Goal: Book appointment/travel/reservation

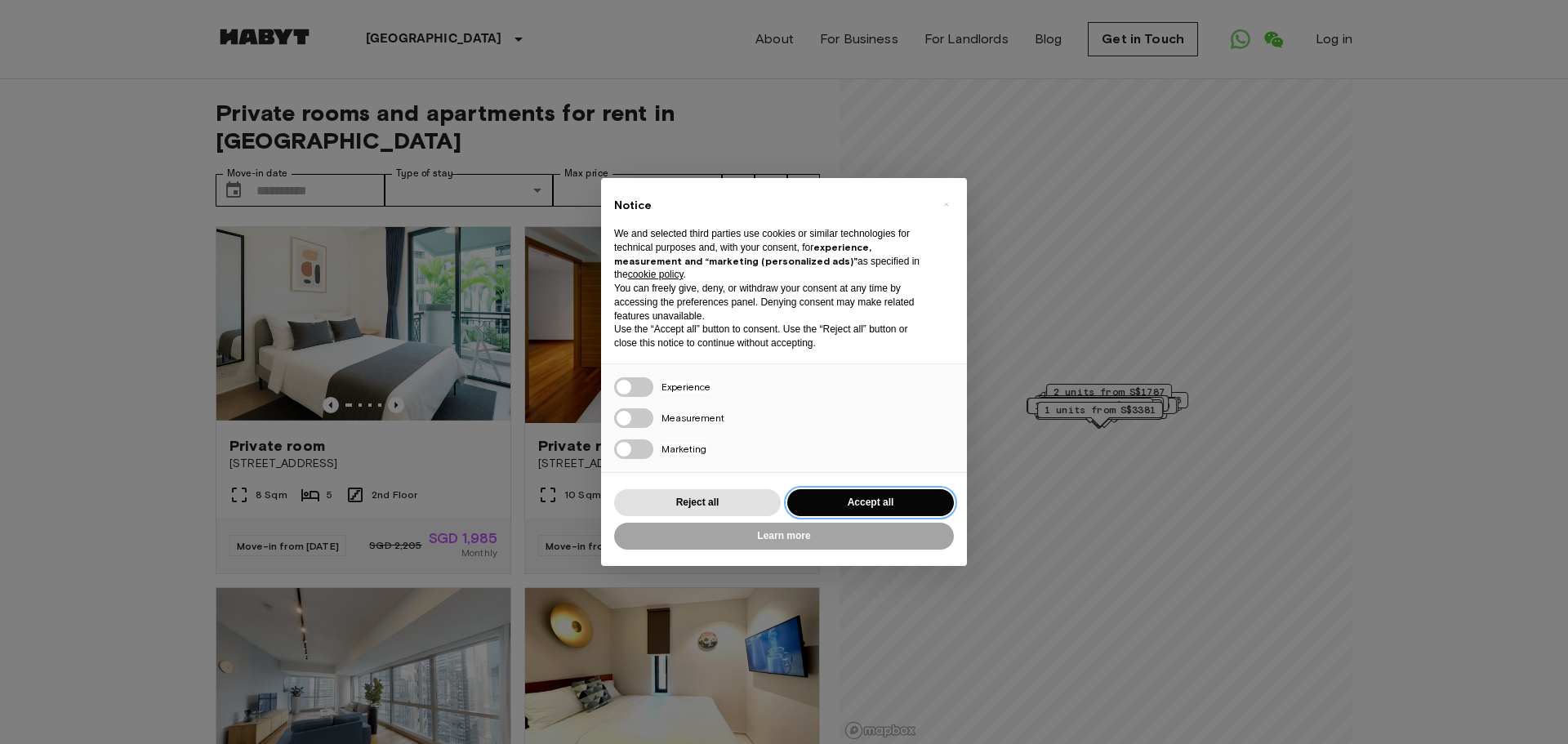
click at [869, 506] on button "Accept all" at bounding box center [870, 502] width 166 height 27
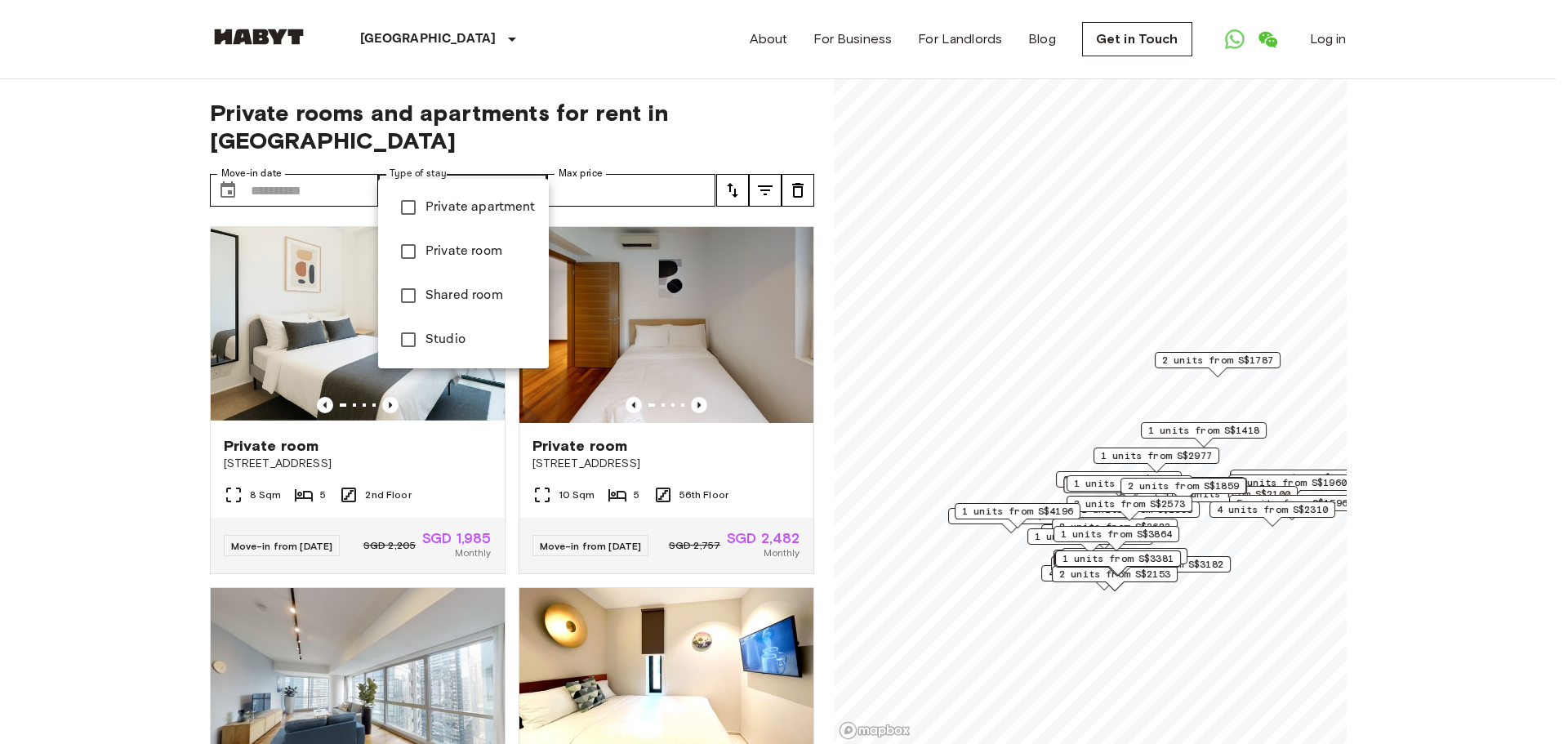
click at [296, 146] on div at bounding box center [784, 372] width 1568 height 744
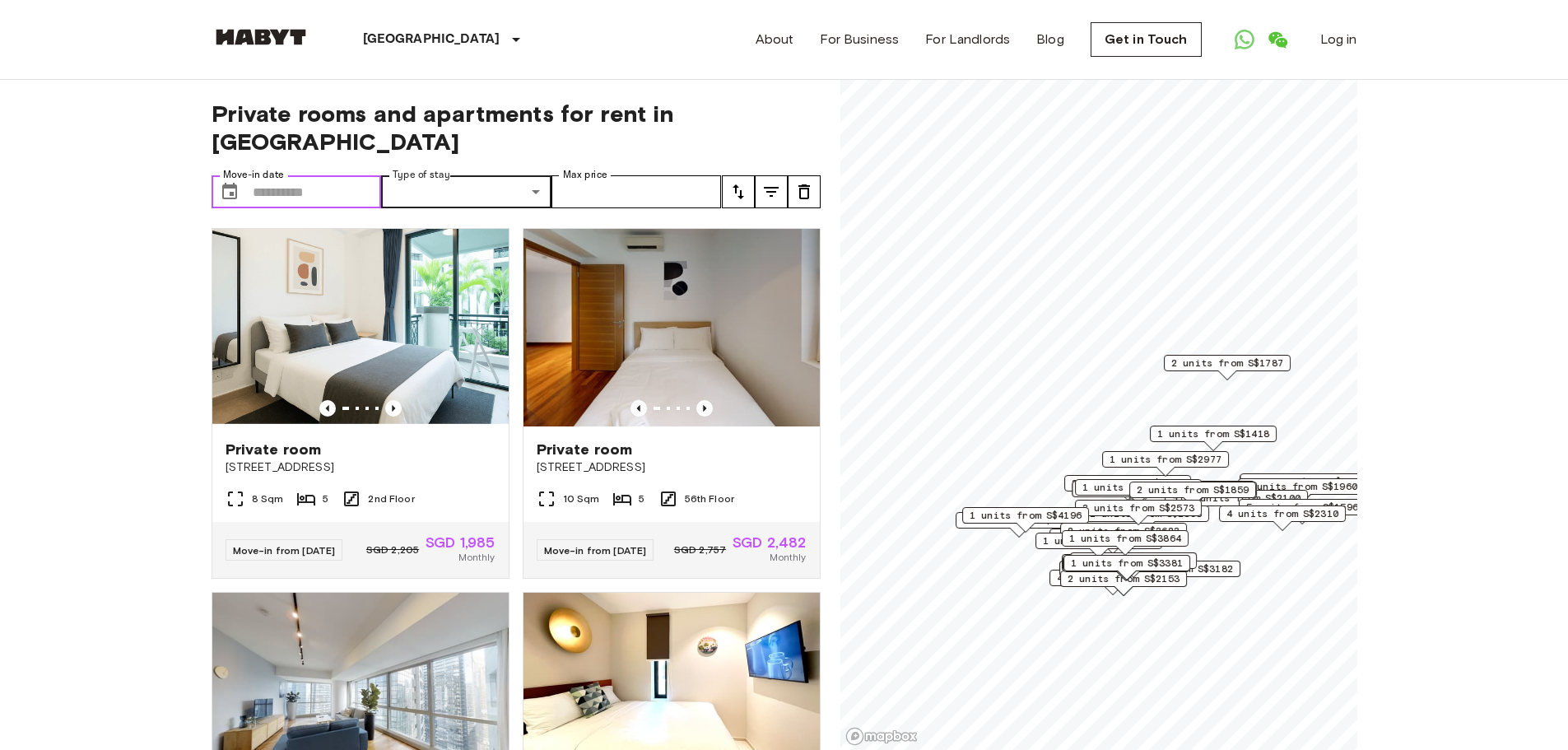
click at [301, 176] on input "Move-in date" at bounding box center [317, 191] width 130 height 33
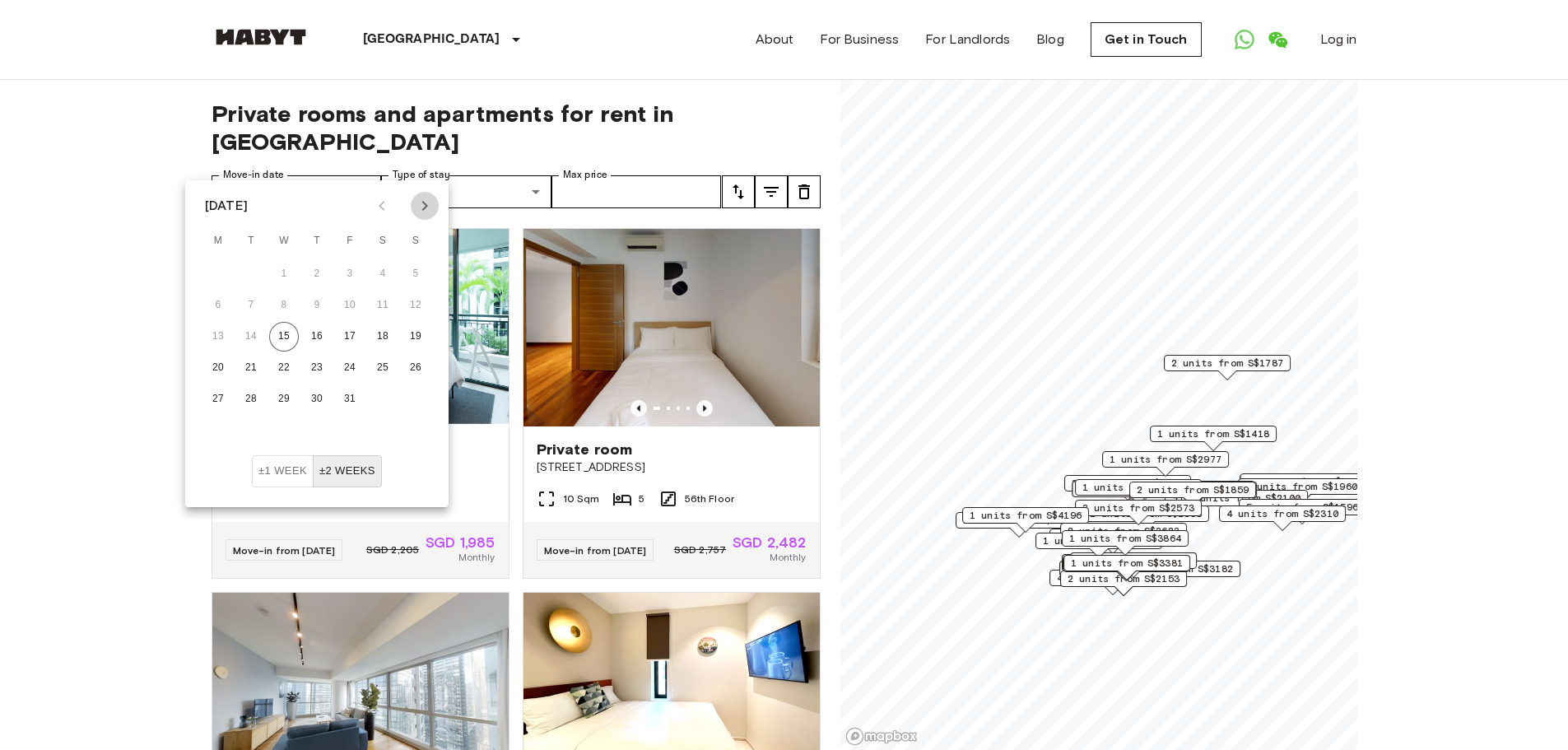
click at [435, 199] on button "Next month" at bounding box center [425, 205] width 28 height 28
click at [315, 273] on button "1" at bounding box center [317, 274] width 30 height 30
type input "**********"
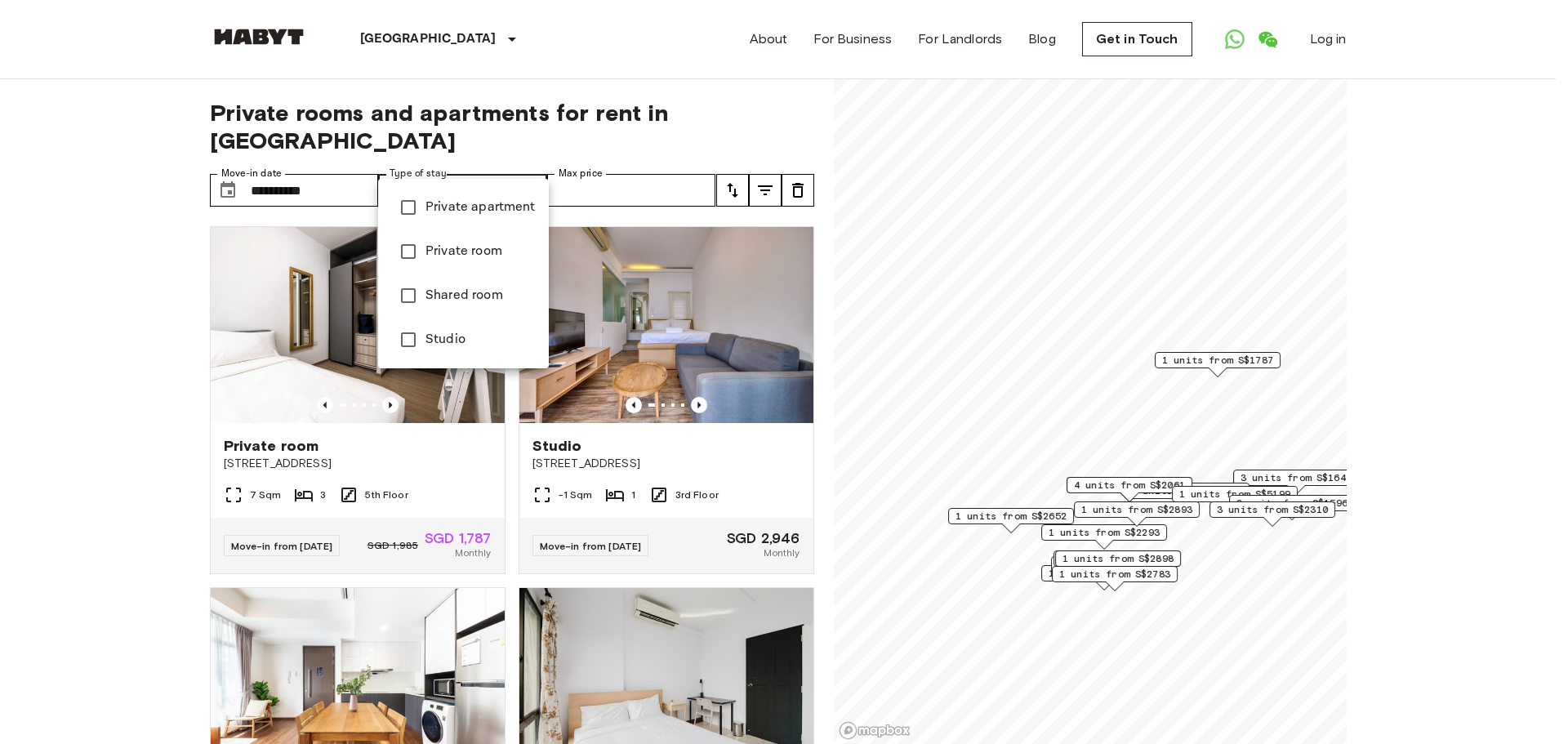
click at [770, 157] on div at bounding box center [784, 372] width 1568 height 744
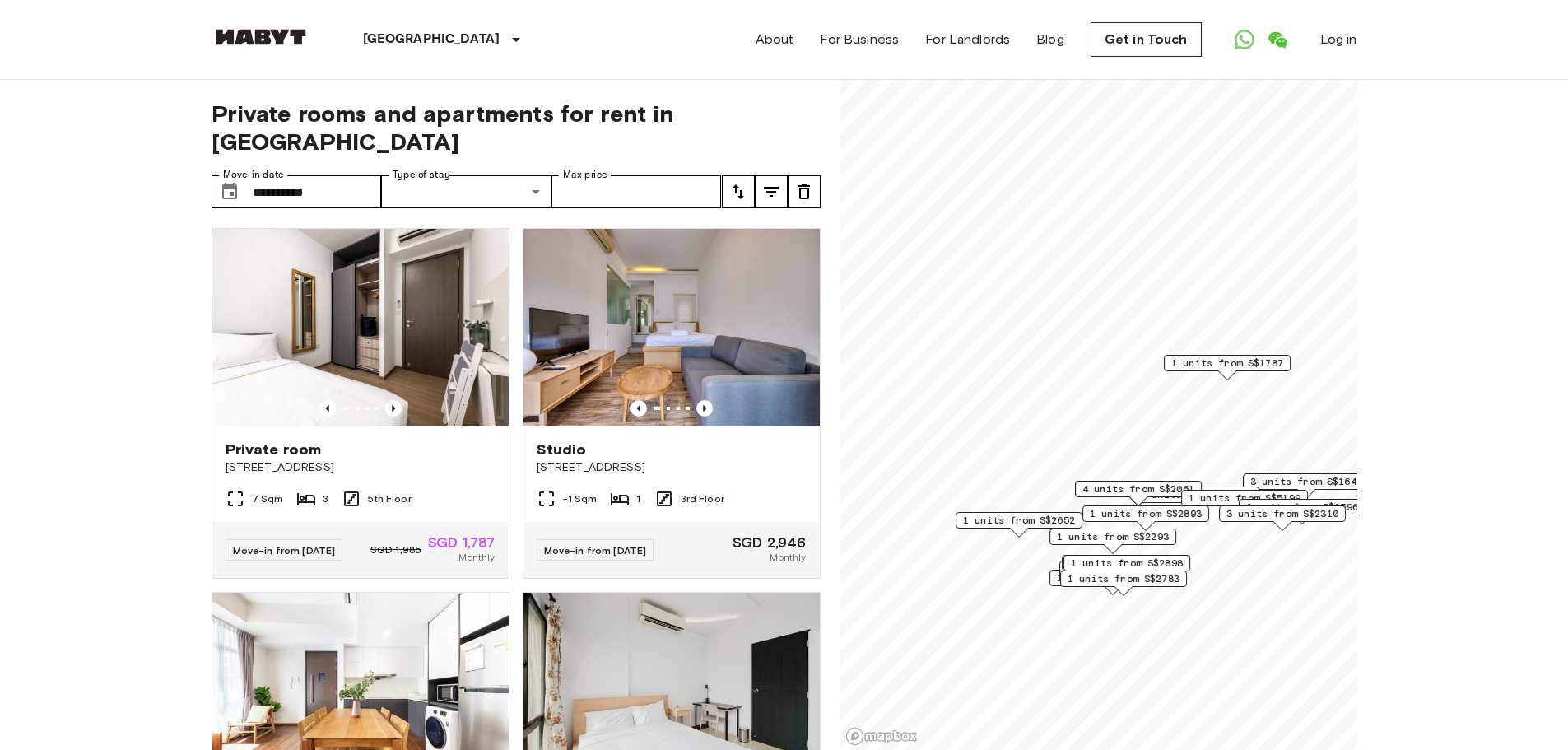
click at [773, 182] on icon "tune" at bounding box center [771, 191] width 20 height 20
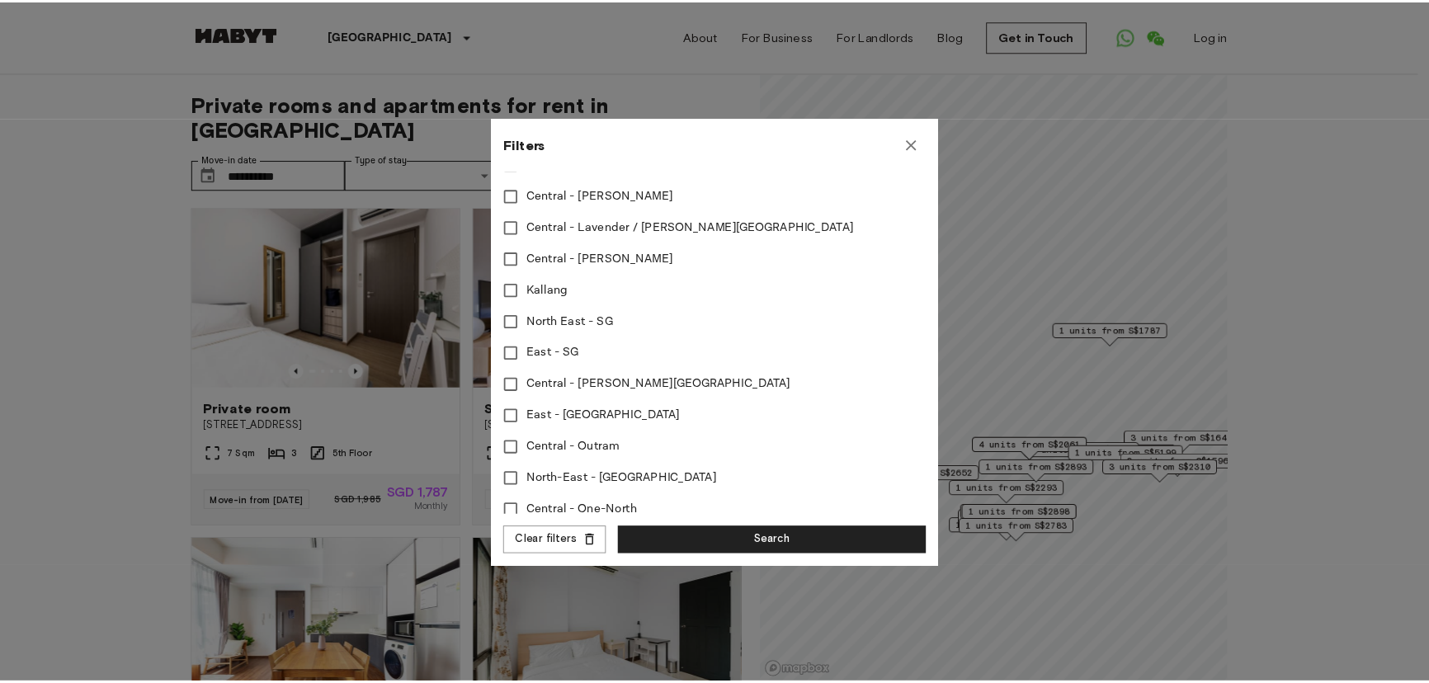
scroll to position [660, 0]
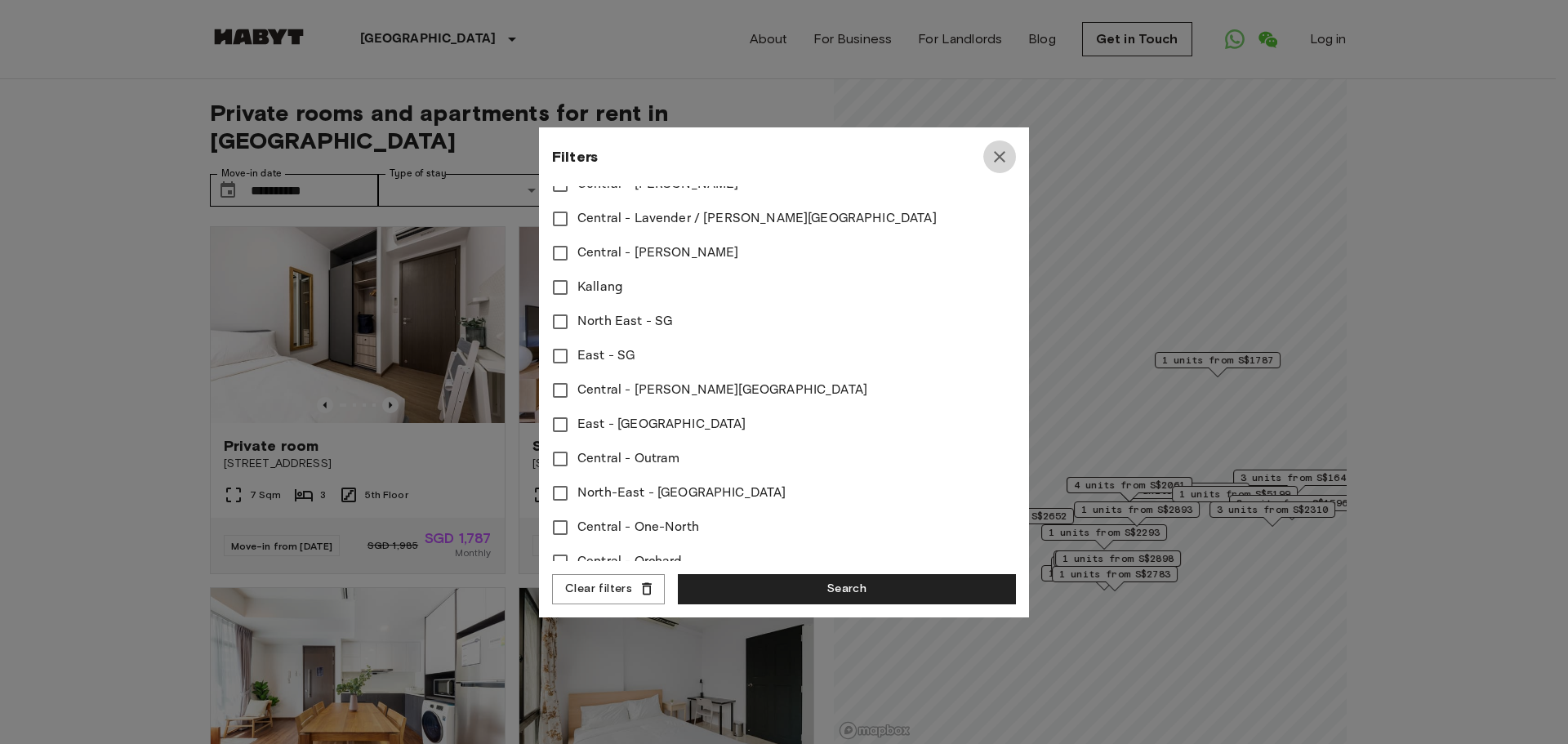
click at [1003, 158] on icon "button" at bounding box center [1000, 156] width 20 height 20
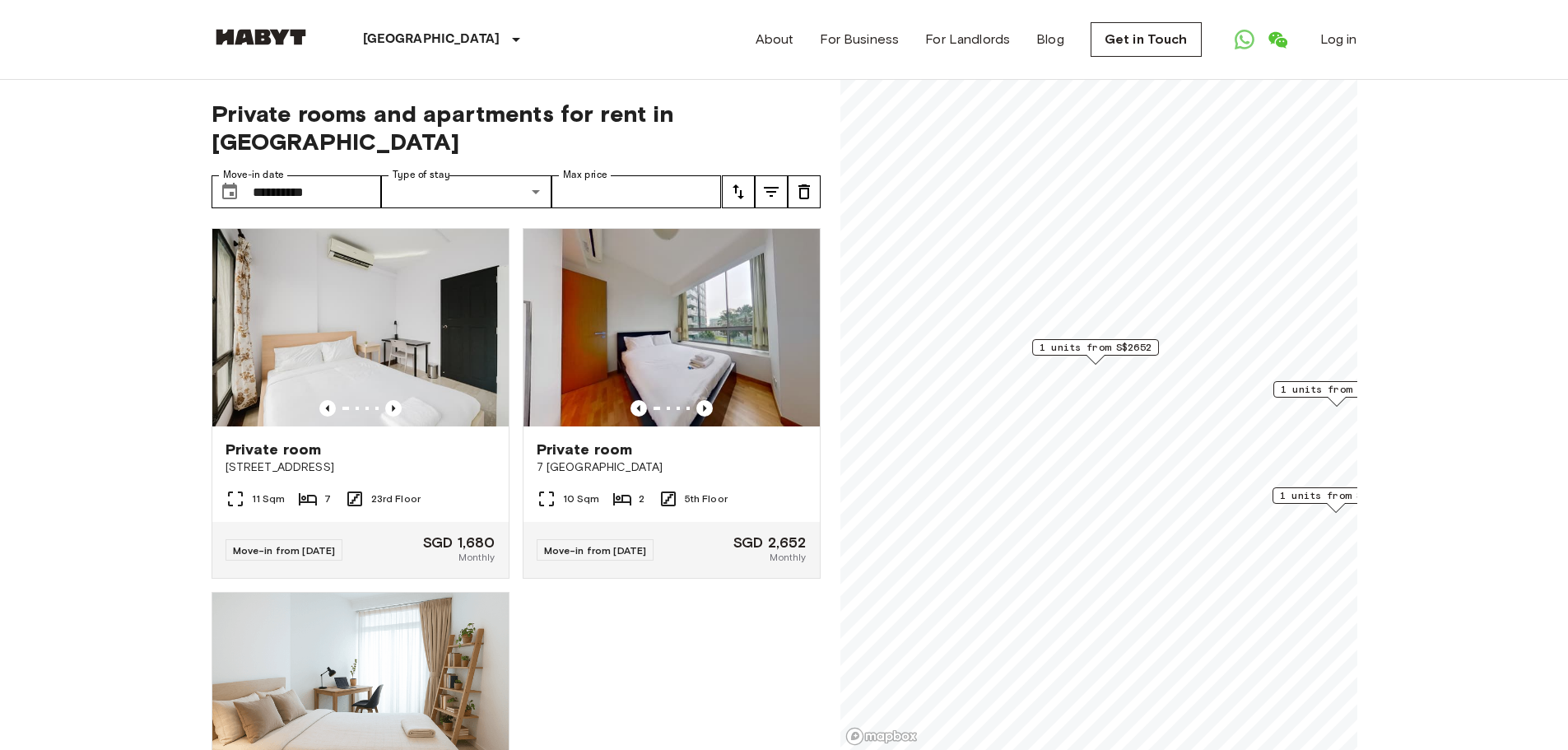
click at [1112, 346] on span "1 units from S$2652" at bounding box center [1095, 347] width 112 height 15
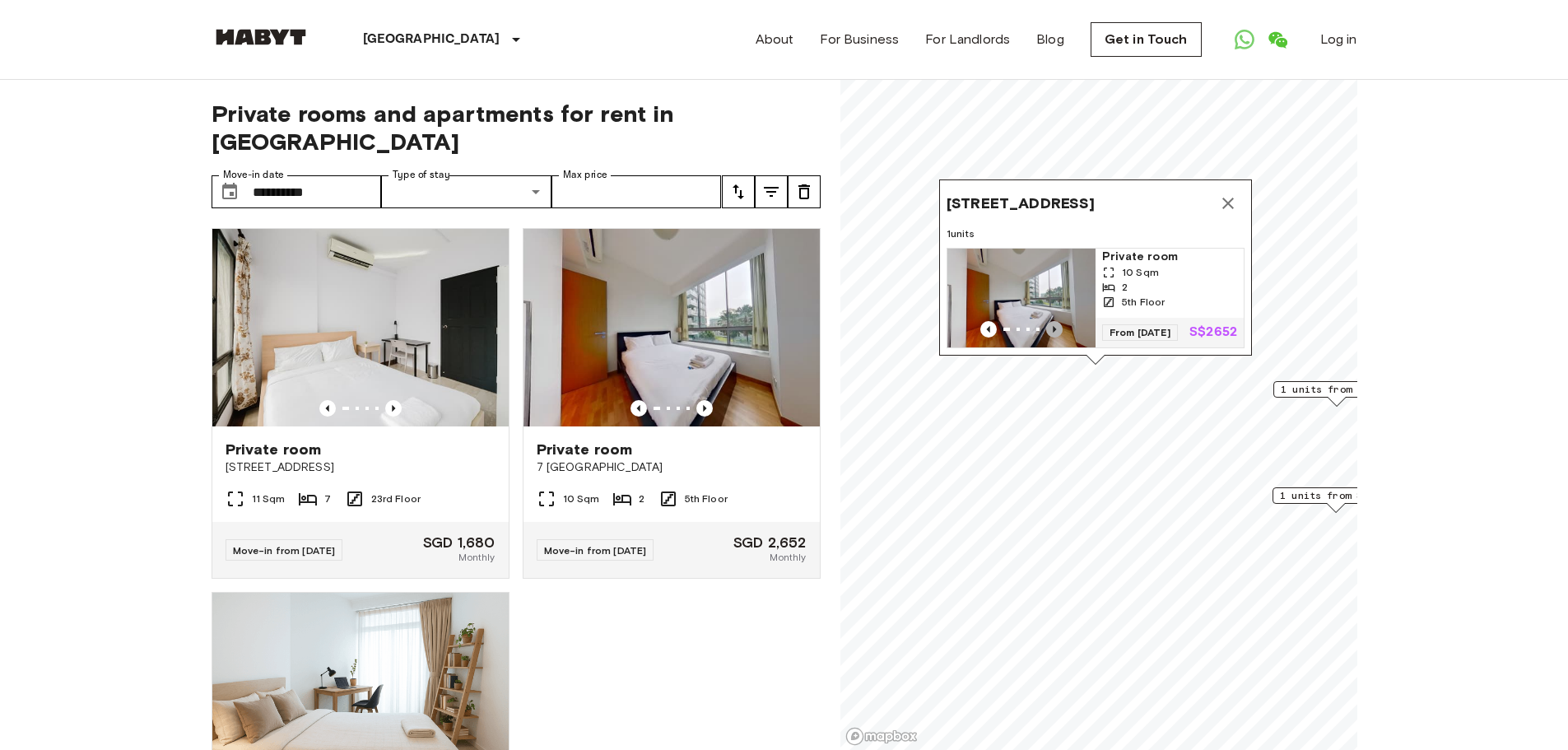
click at [1054, 321] on icon "Previous image" at bounding box center [1054, 329] width 16 height 16
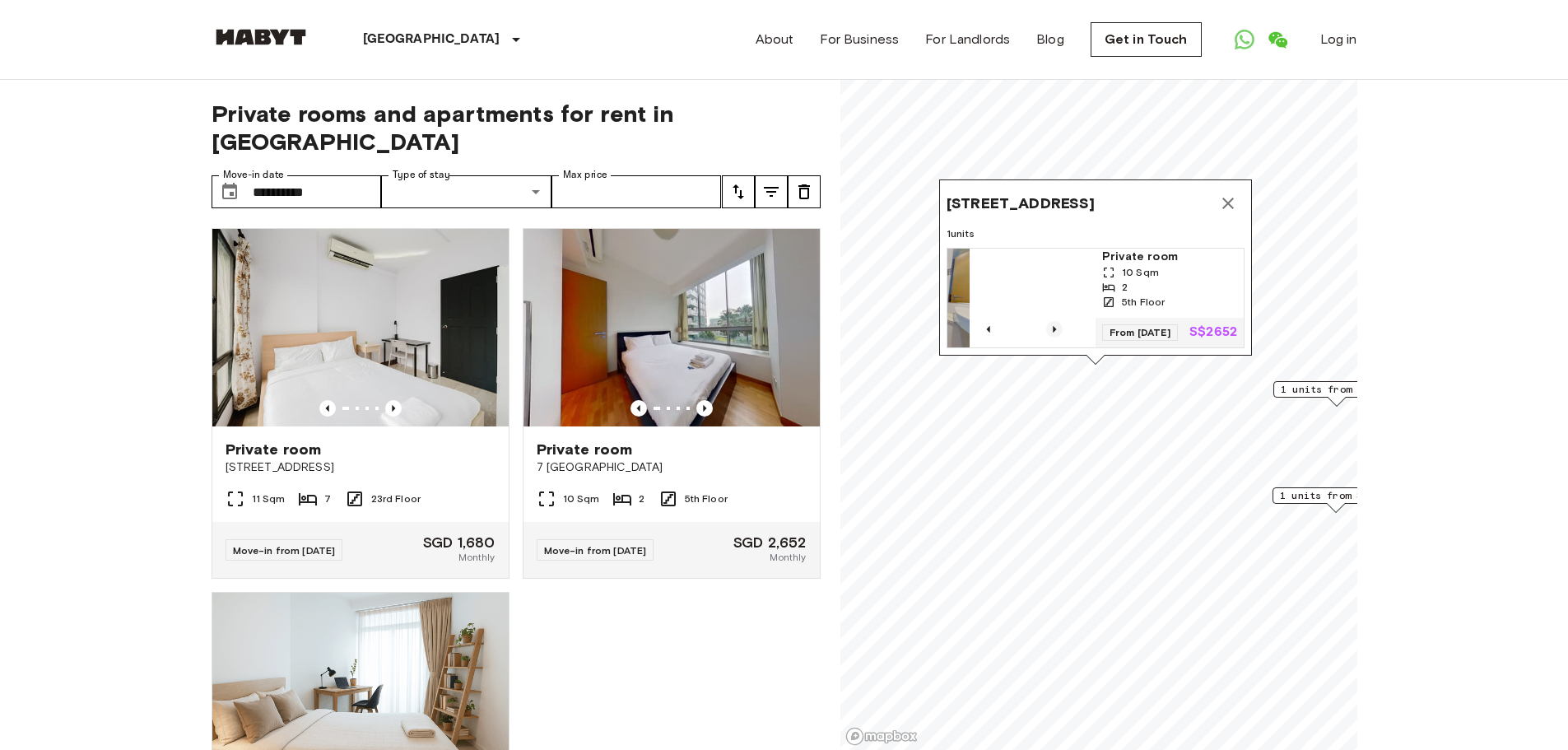
click at [1054, 321] on icon "Previous image" at bounding box center [1054, 329] width 16 height 16
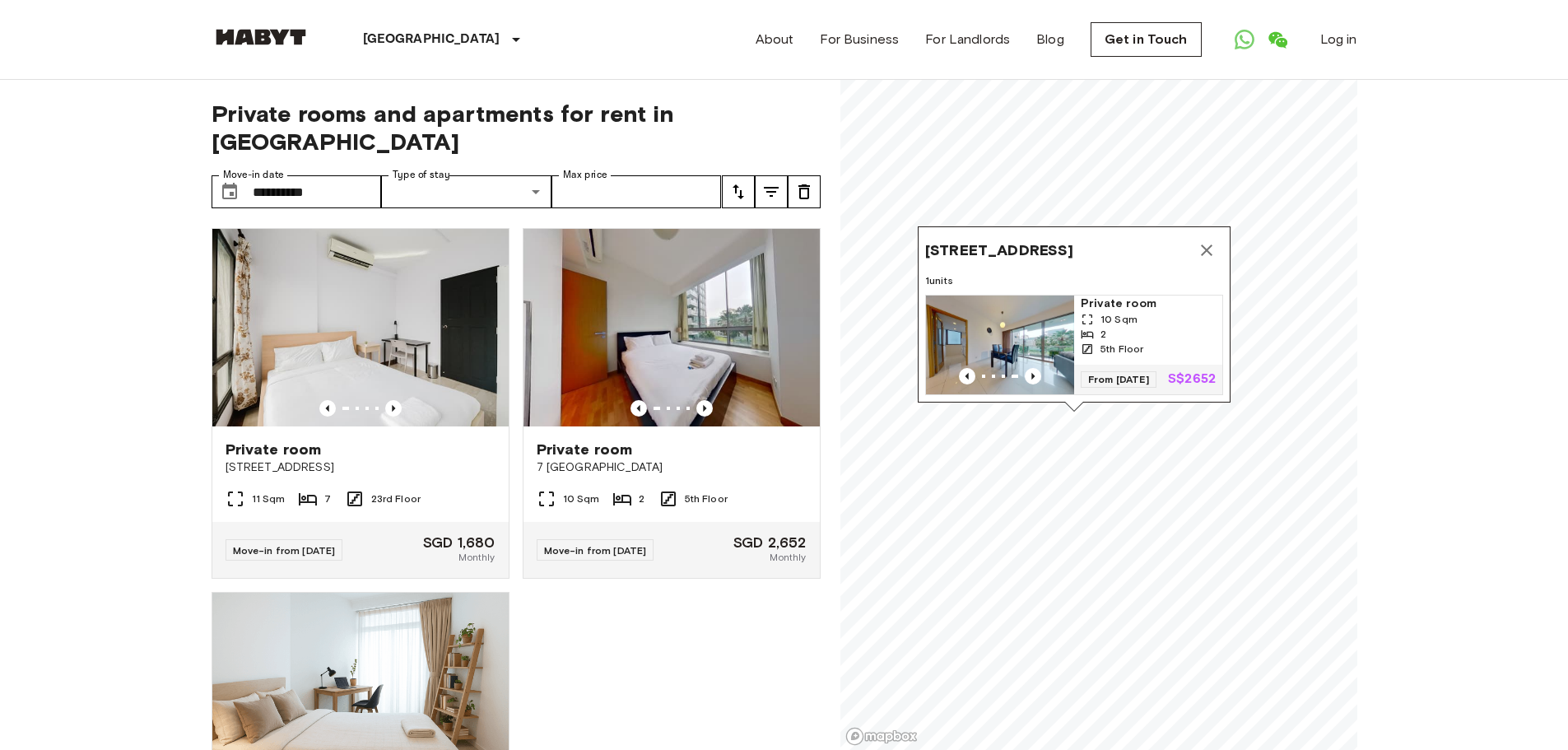
click at [1209, 244] on icon "Map marker" at bounding box center [1207, 250] width 12 height 12
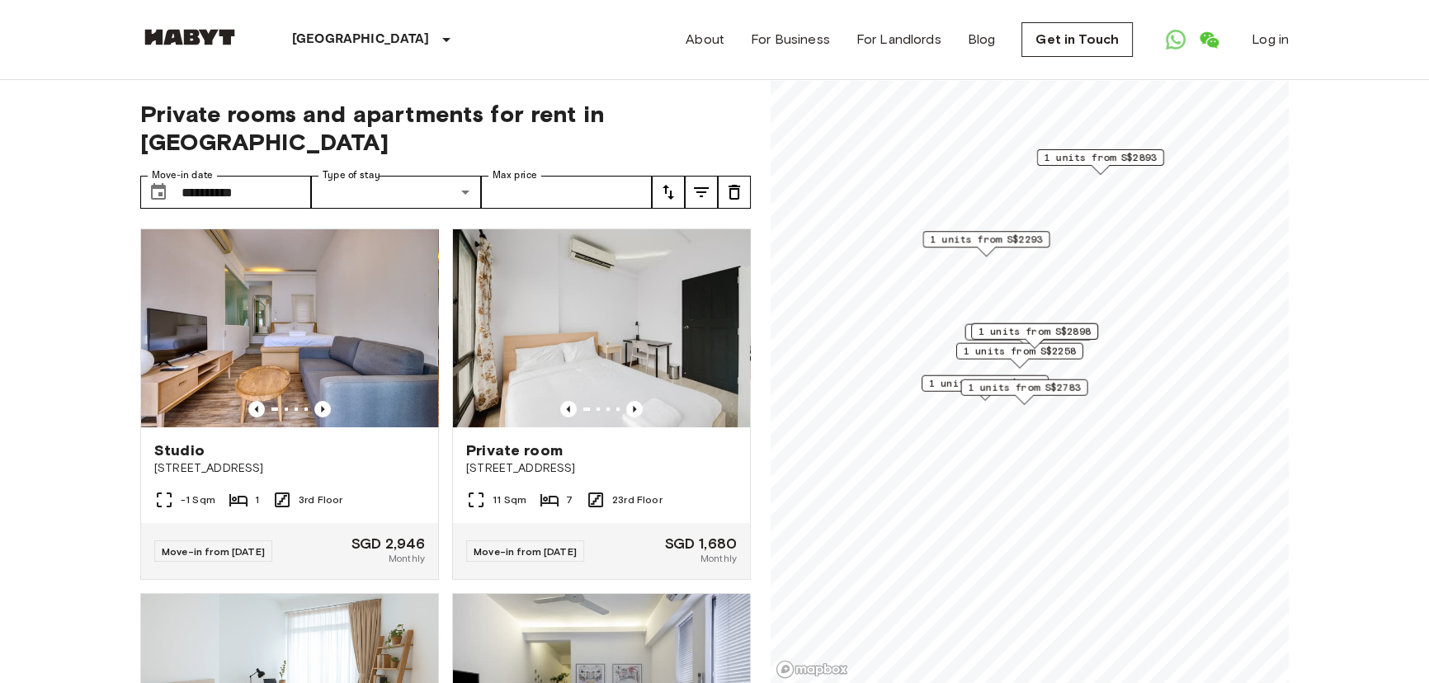
click at [1011, 403] on div "1 units from S$2783" at bounding box center [1023, 392] width 127 height 26
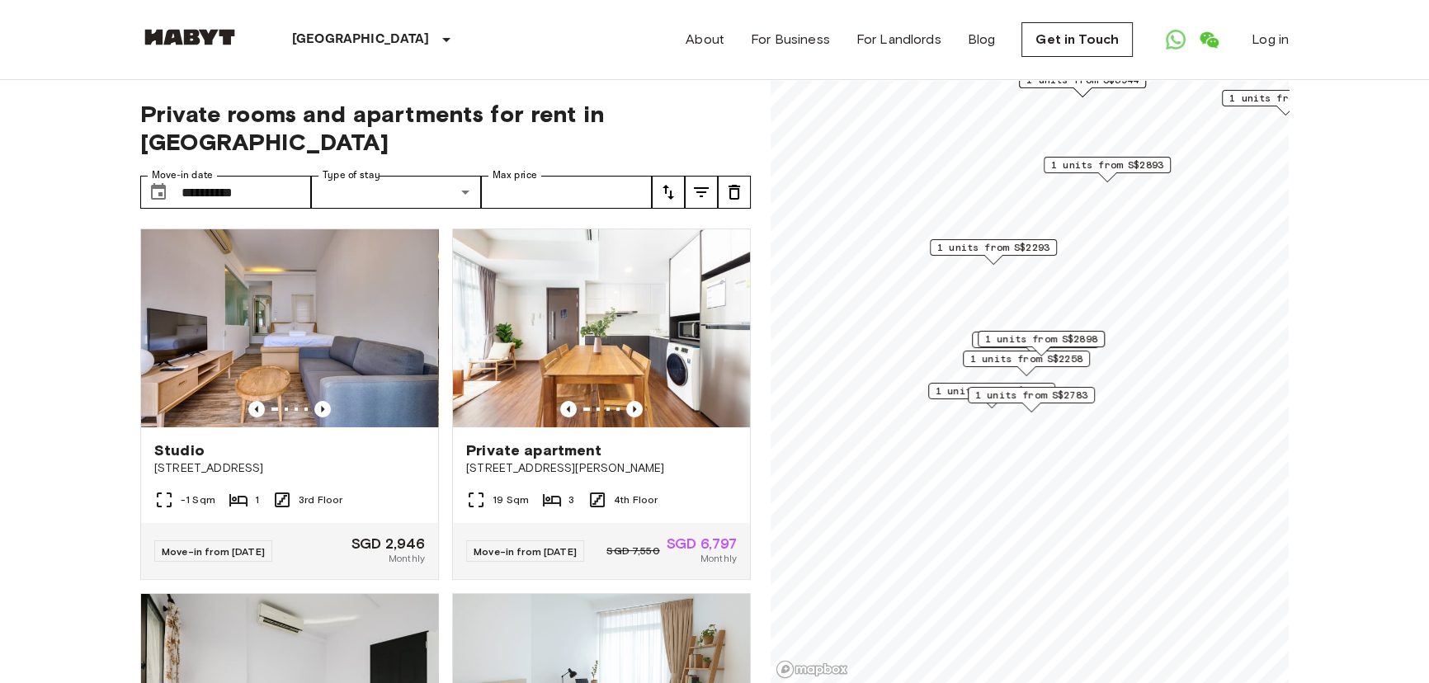
click at [958, 391] on span "1 units from S$1680" at bounding box center [991, 391] width 112 height 15
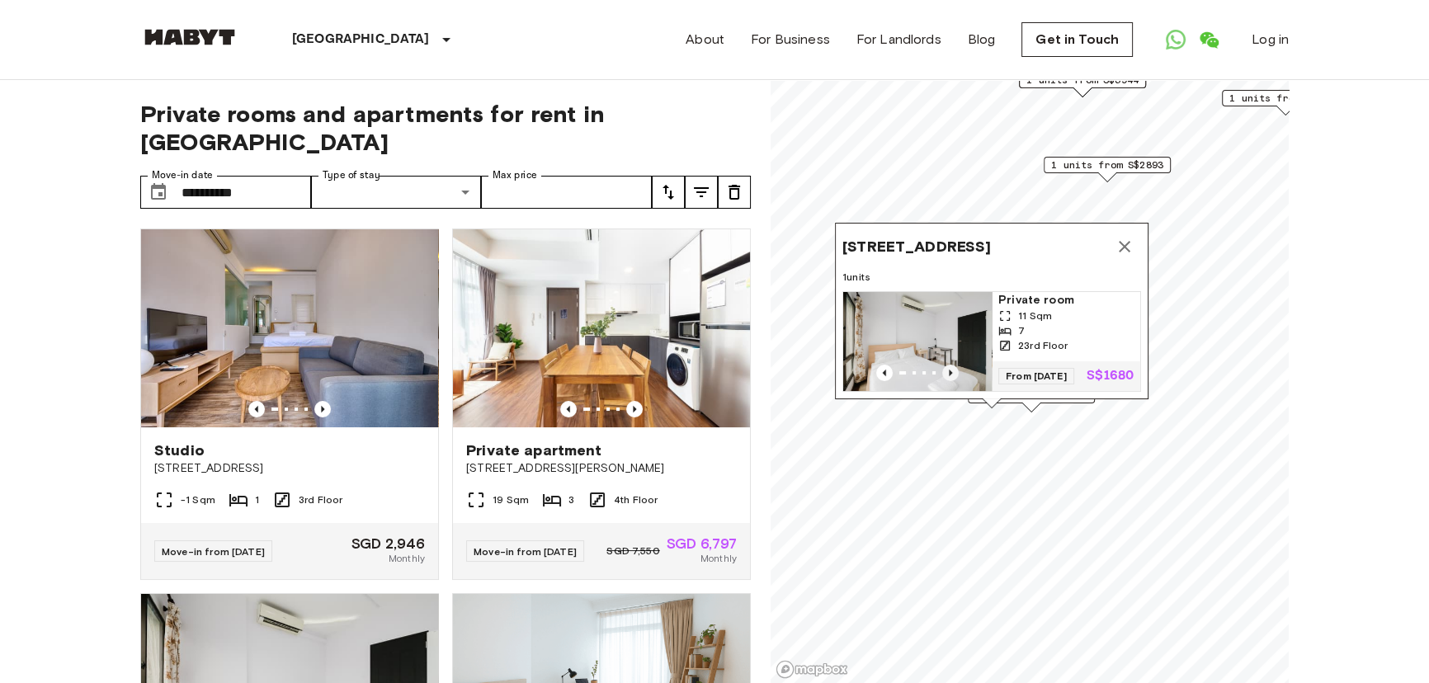
click at [951, 365] on icon "Previous image" at bounding box center [950, 373] width 16 height 16
click at [1124, 237] on icon "Map marker" at bounding box center [1125, 247] width 20 height 20
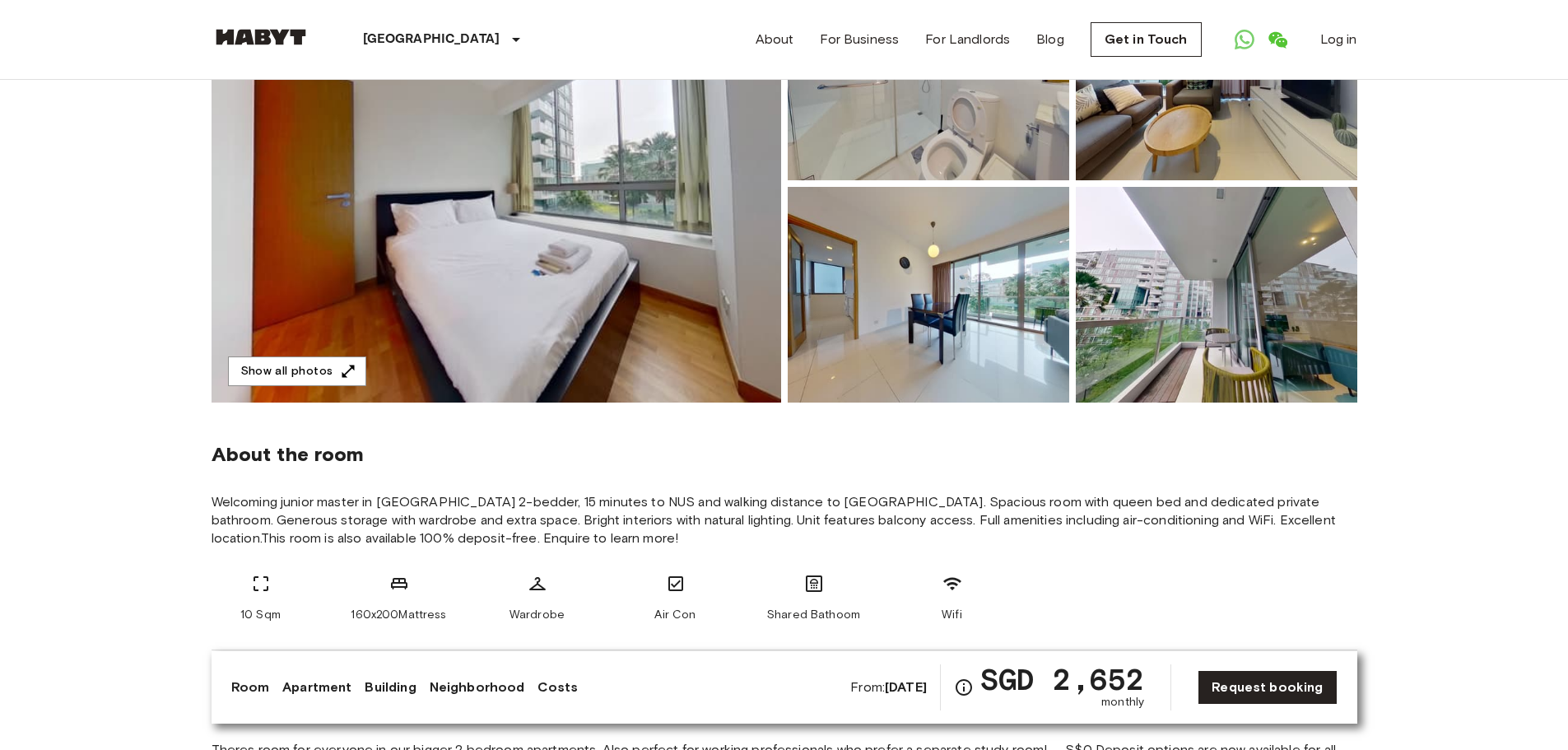
scroll to position [165, 0]
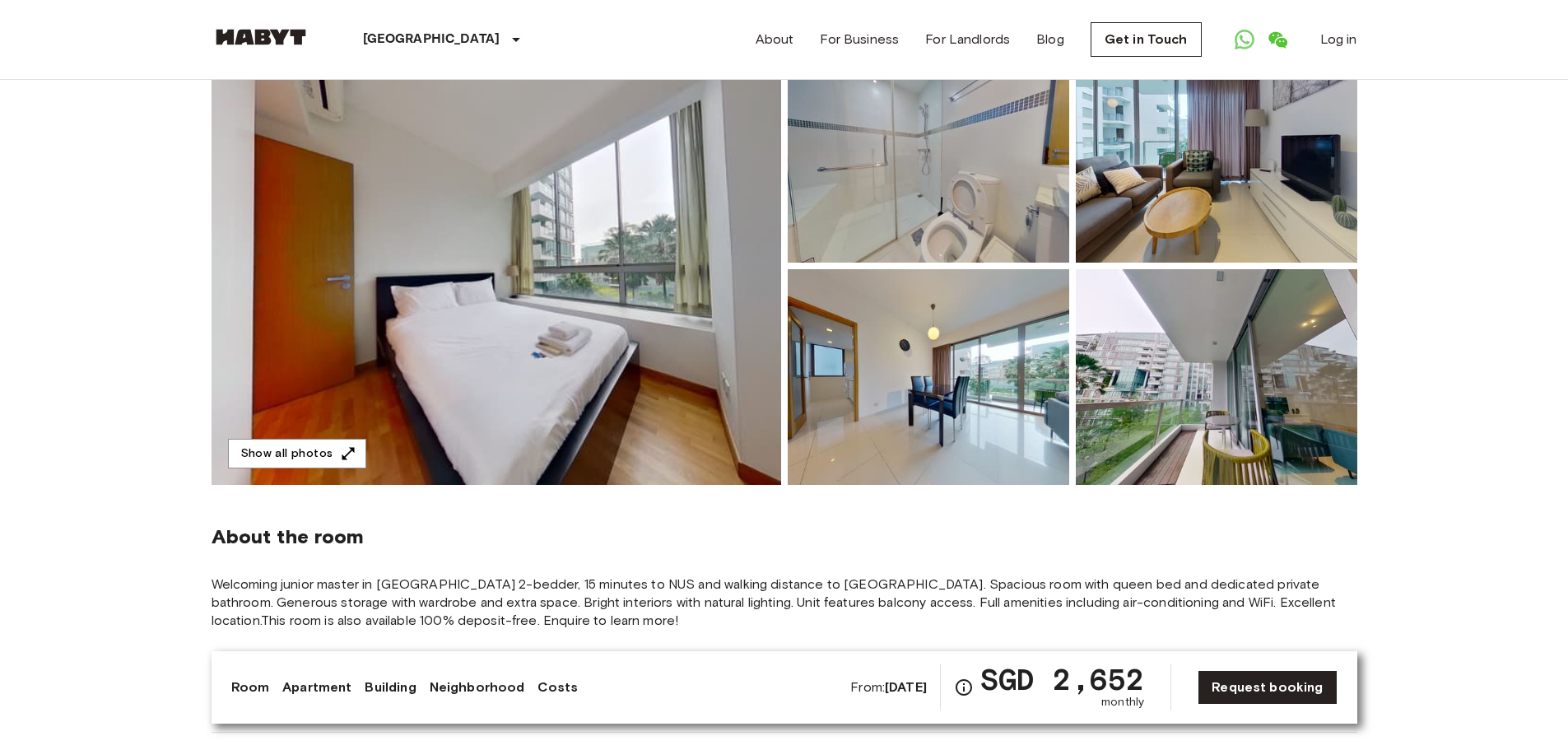
click at [605, 384] on img at bounding box center [496, 265] width 570 height 438
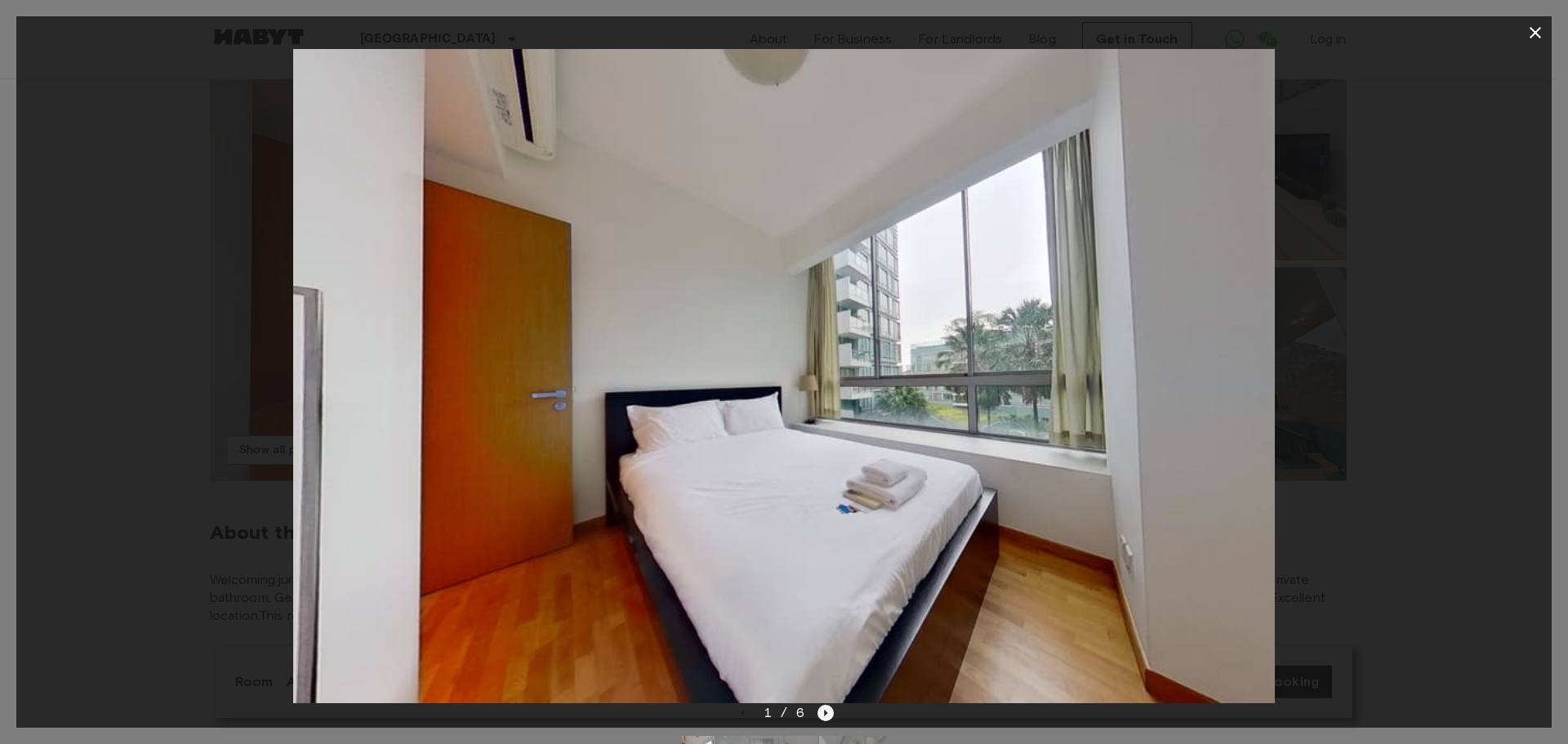
click at [825, 709] on icon "Next image" at bounding box center [826, 712] width 16 height 16
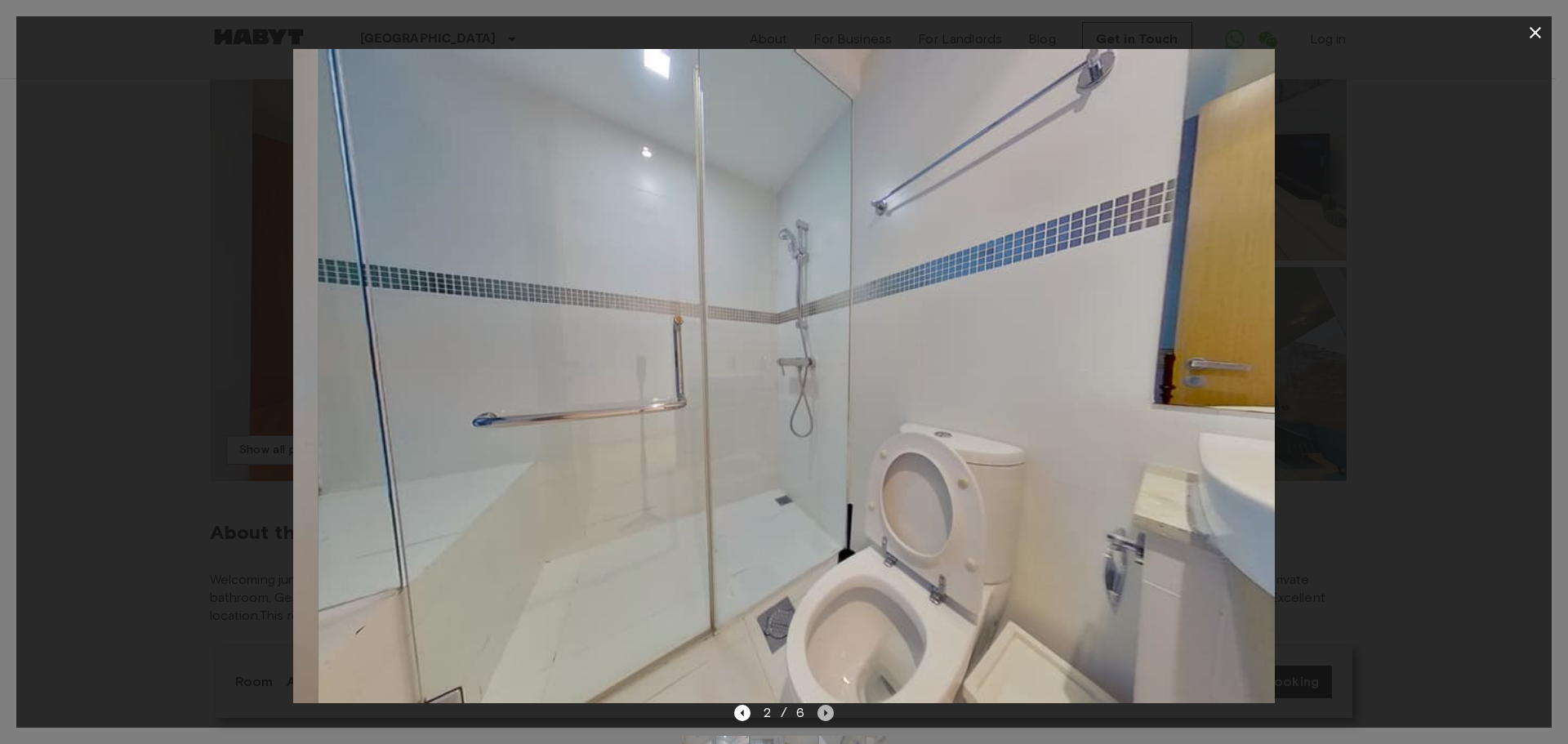
click at [825, 712] on icon "Next image" at bounding box center [826, 712] width 3 height 7
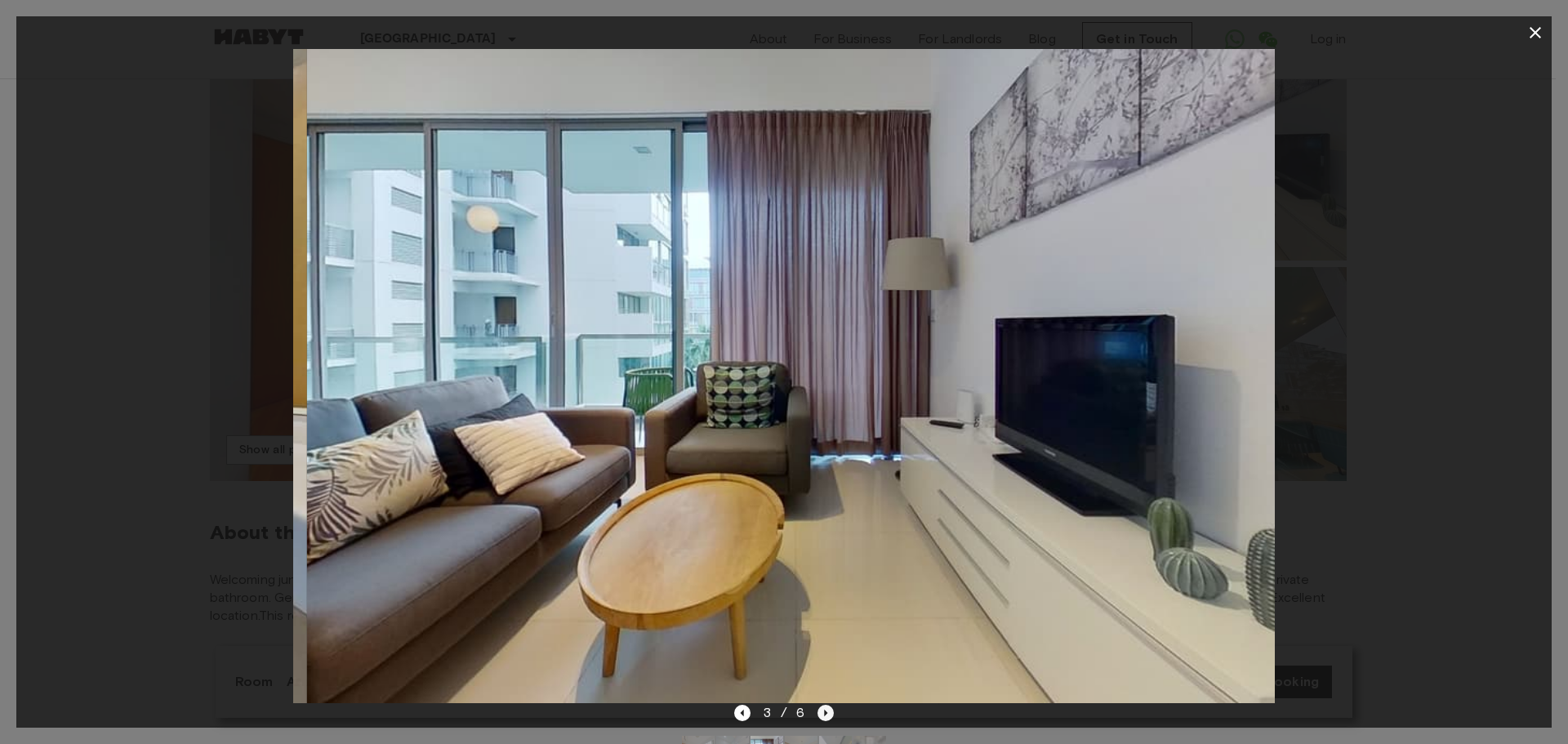
click at [825, 712] on icon "Next image" at bounding box center [826, 712] width 3 height 7
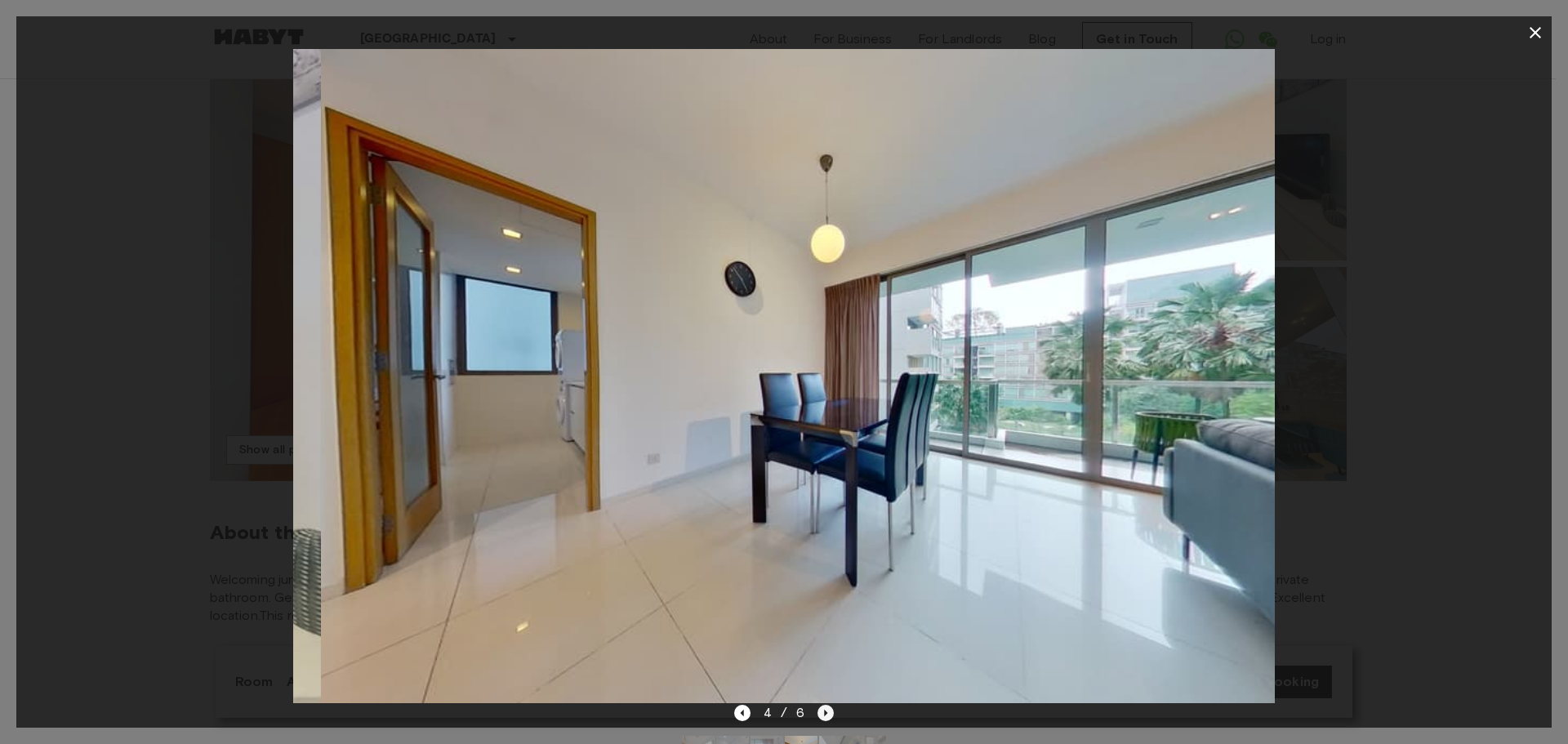
click at [825, 712] on icon "Next image" at bounding box center [826, 712] width 3 height 7
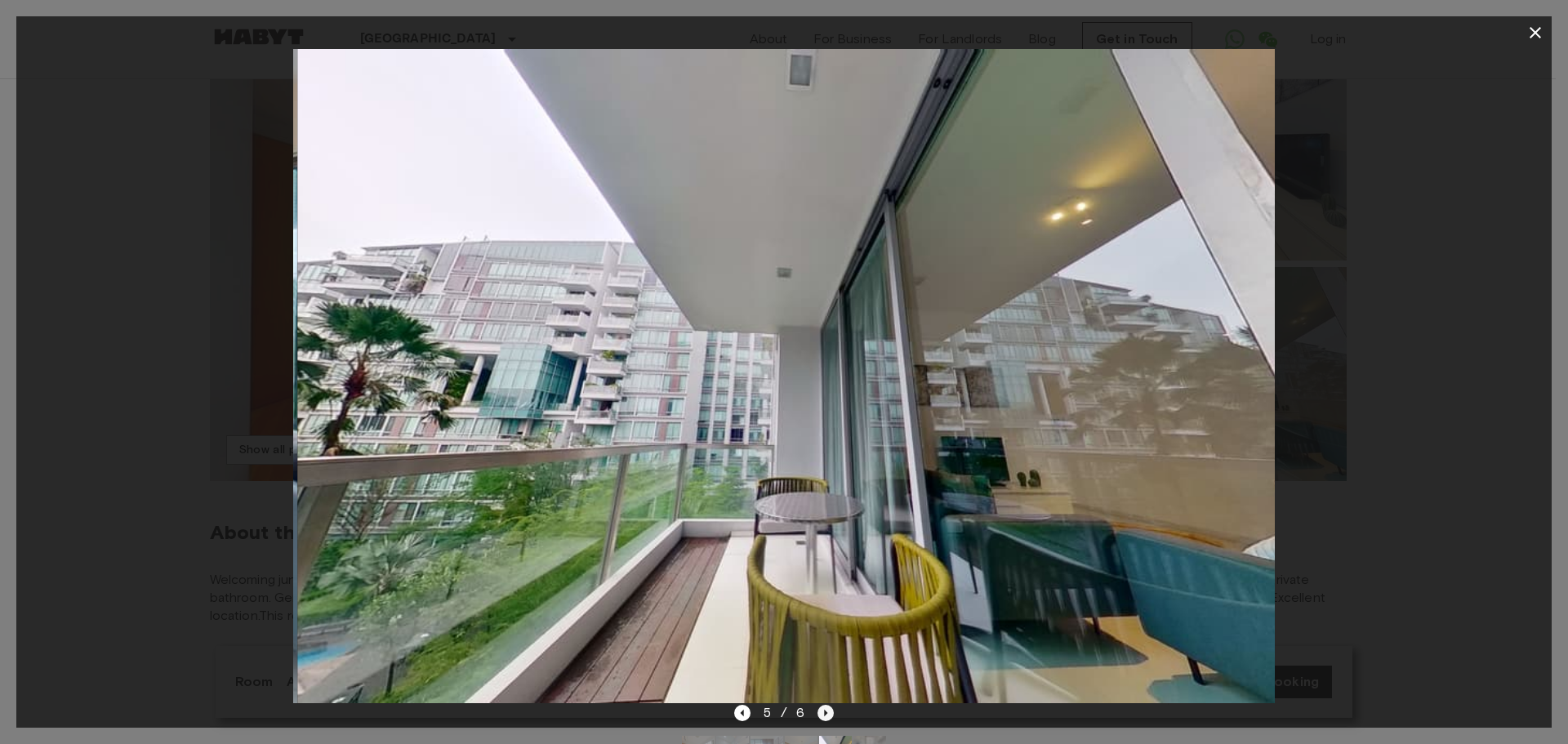
click at [825, 712] on icon "Next image" at bounding box center [826, 712] width 3 height 7
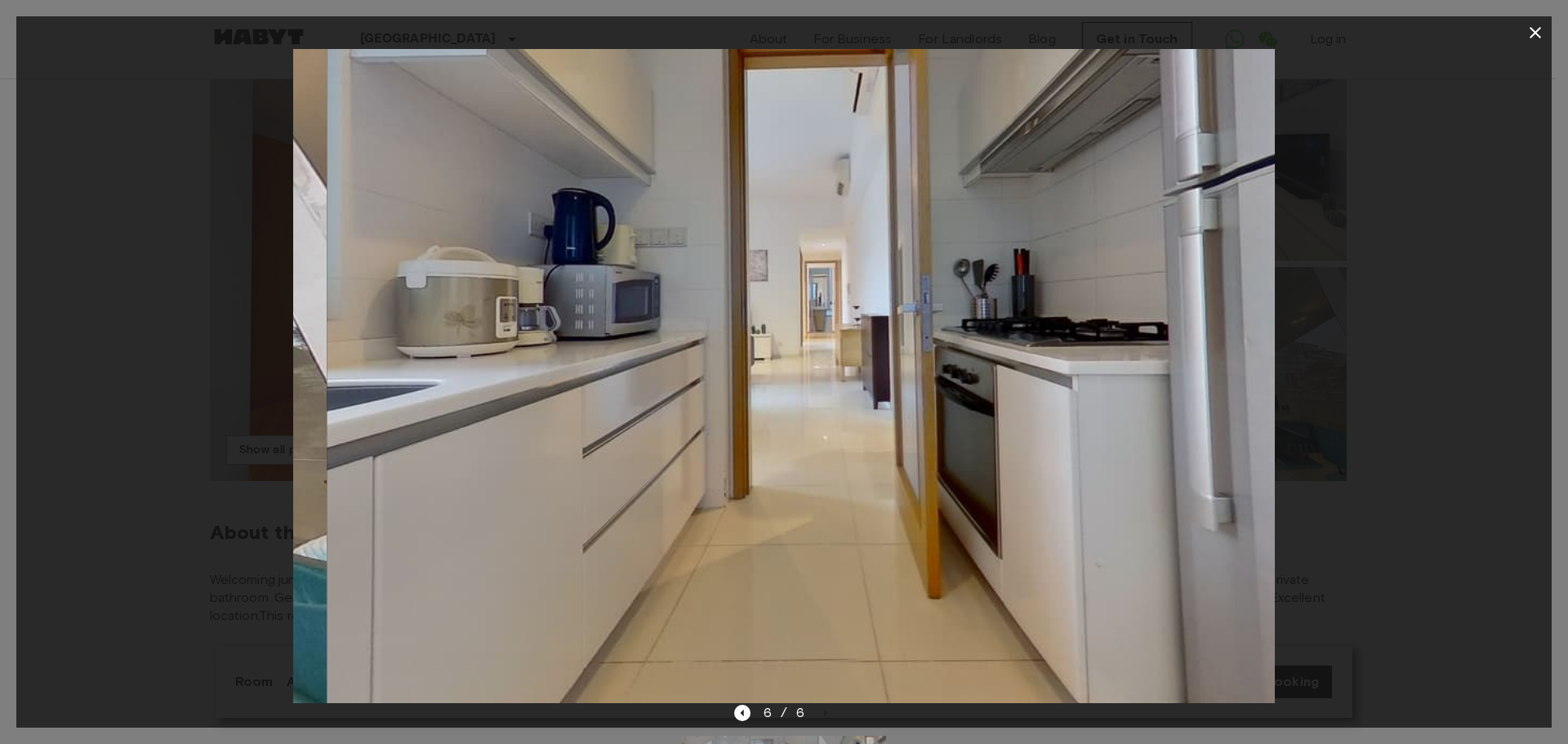
click at [1389, 319] on div at bounding box center [783, 375] width 1535 height 654
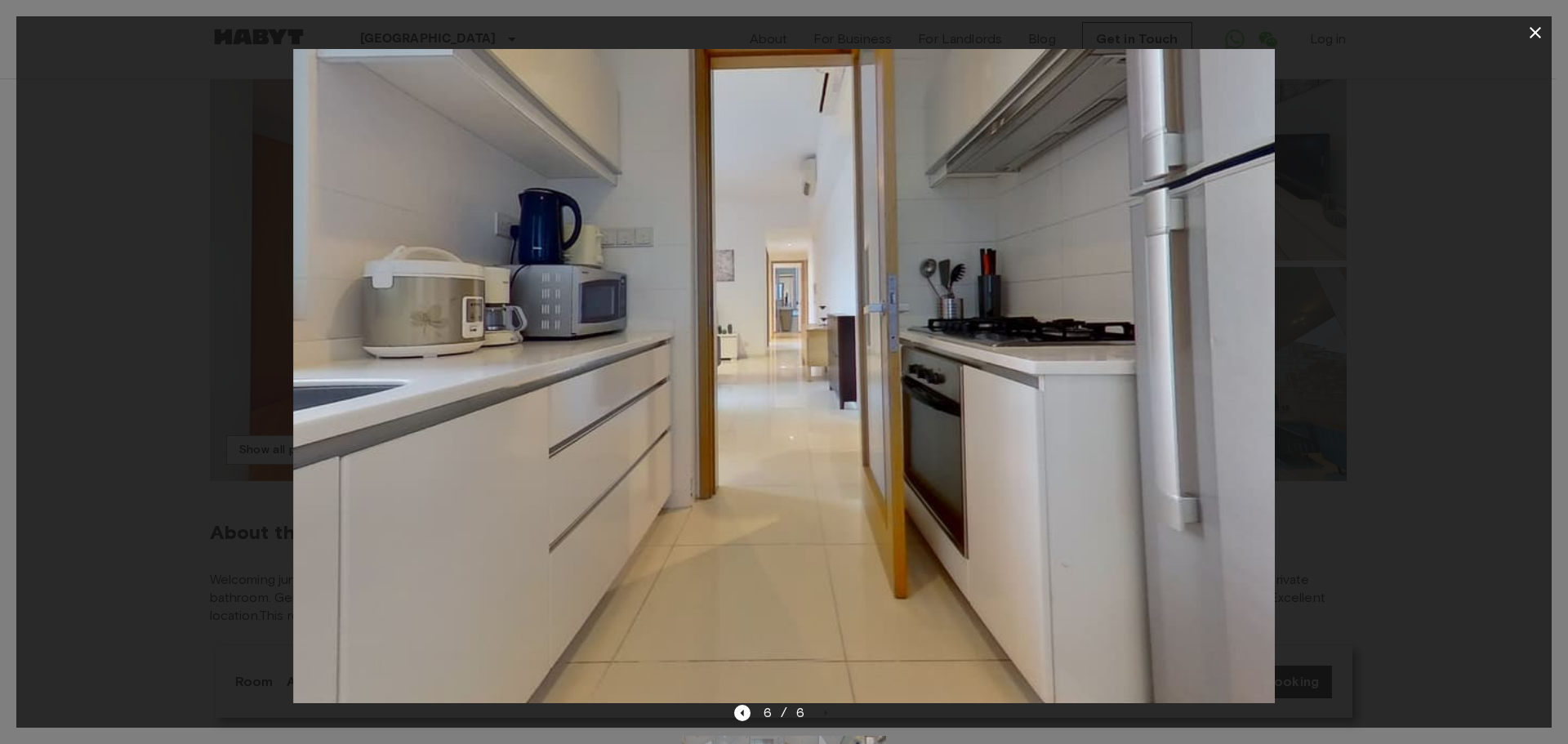
click at [1541, 35] on icon "button" at bounding box center [1535, 33] width 20 height 20
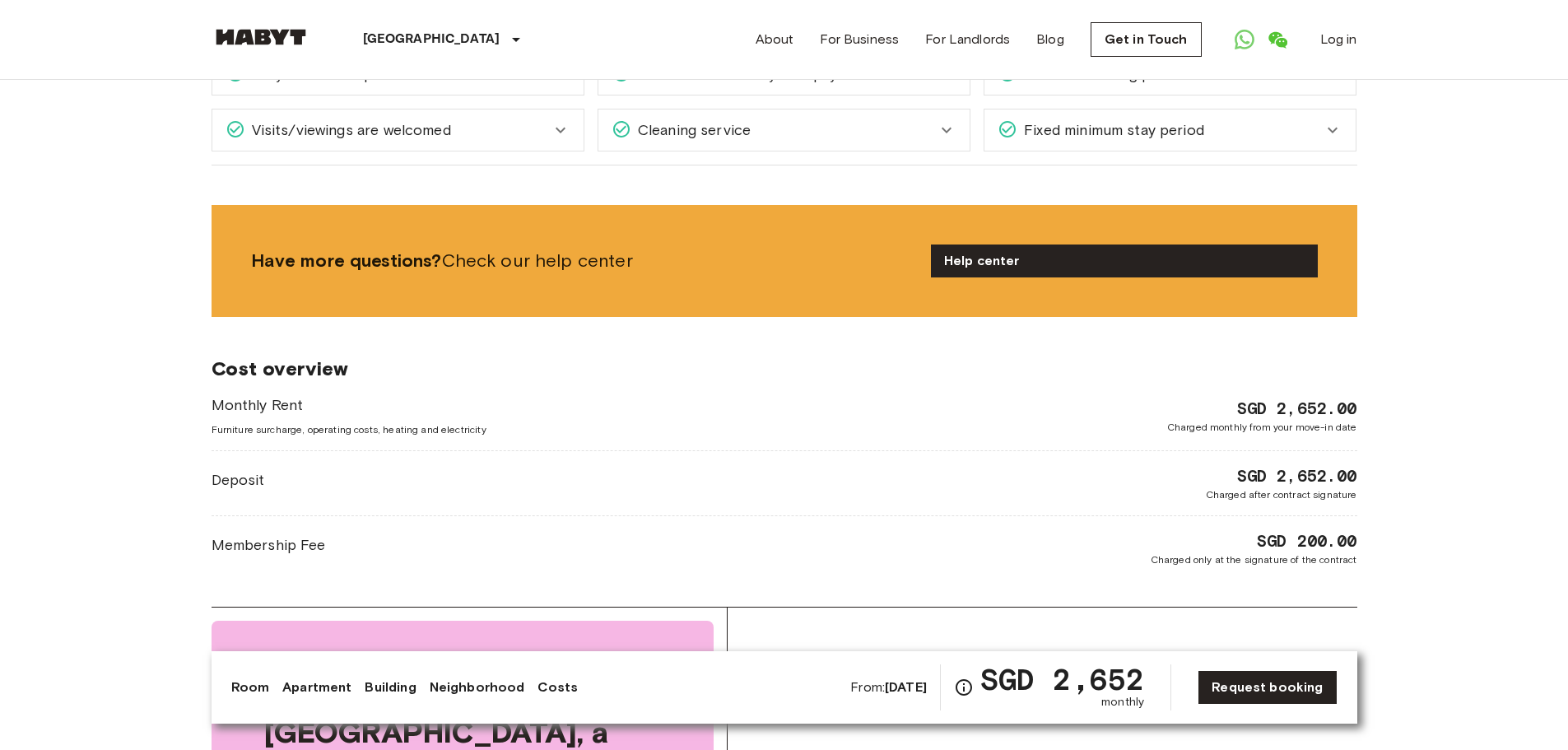
scroll to position [1892, 0]
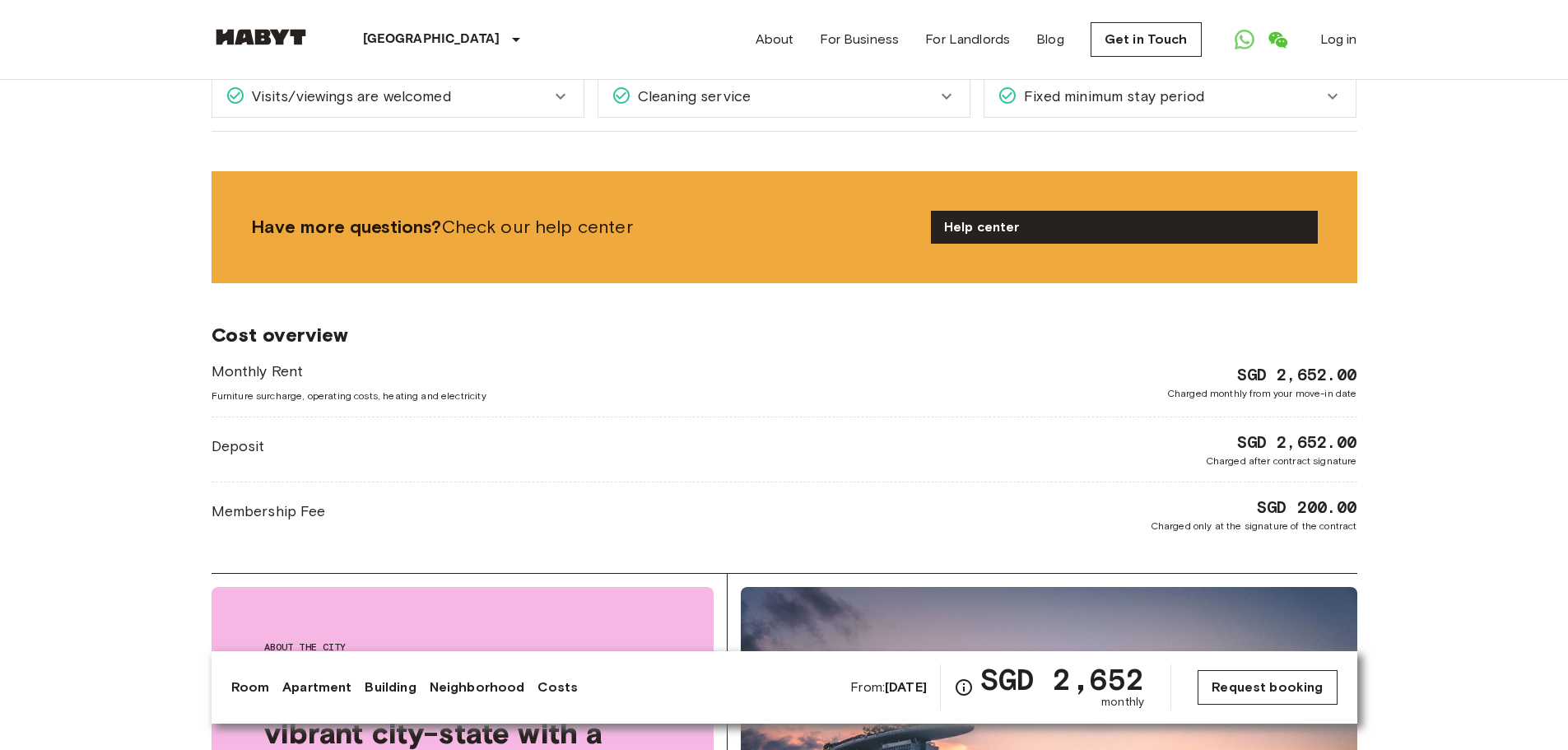
click at [1243, 688] on link "Request booking" at bounding box center [1266, 687] width 139 height 35
